Goal: Book appointment/travel/reservation

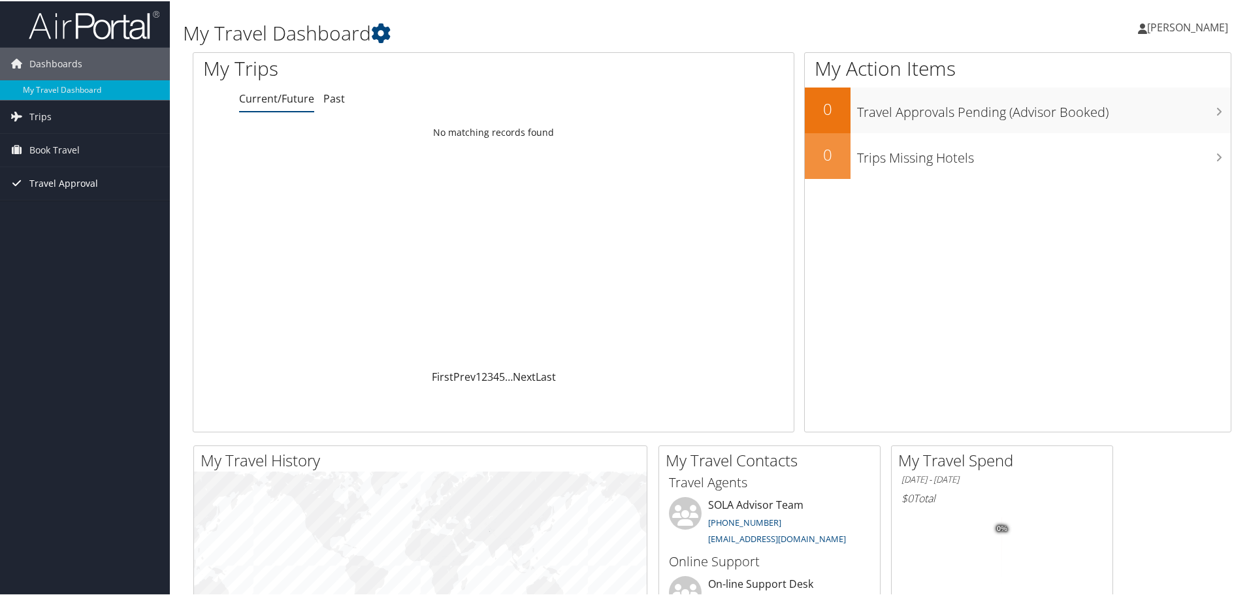
click at [56, 182] on span "Travel Approval" at bounding box center [63, 182] width 69 height 33
click at [55, 150] on span "Book Travel" at bounding box center [54, 149] width 50 height 33
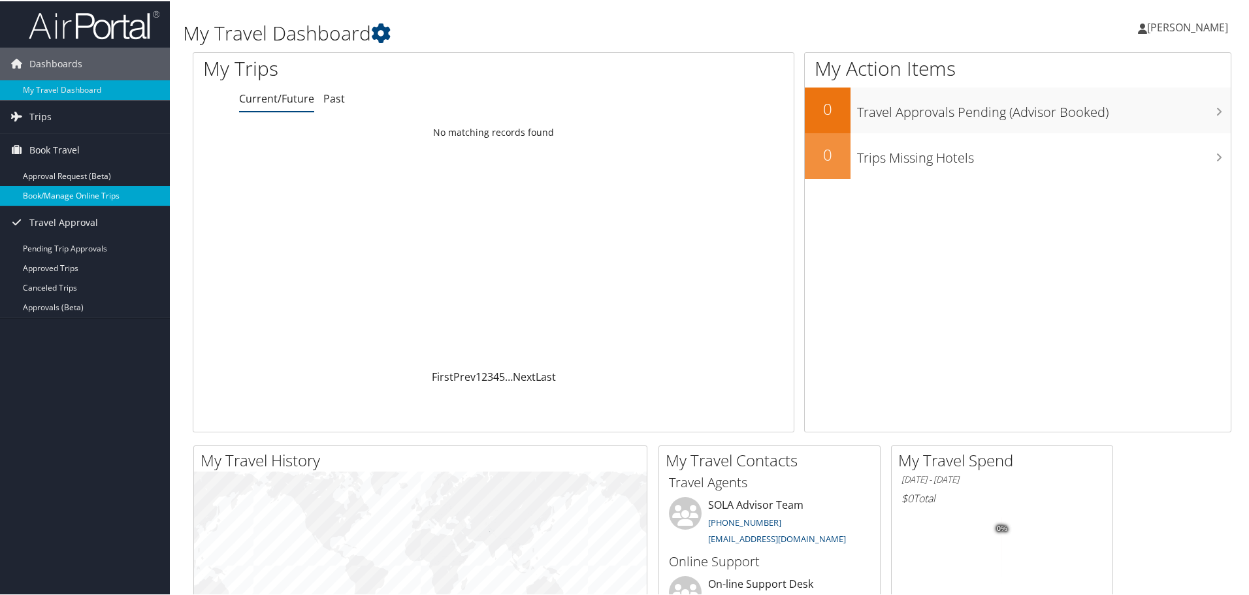
click at [56, 187] on link "Book/Manage Online Trips" at bounding box center [85, 195] width 170 height 20
